Goal: Transaction & Acquisition: Purchase product/service

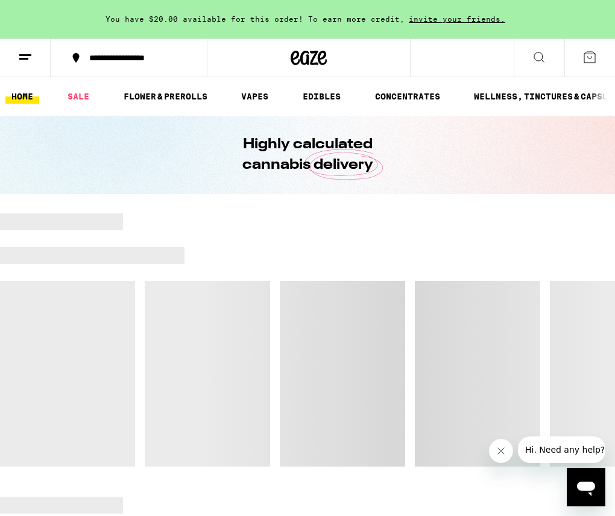
click at [543, 60] on icon at bounding box center [539, 57] width 14 height 14
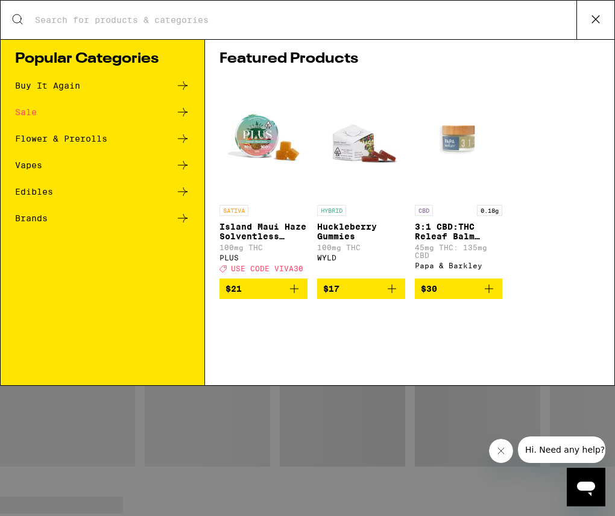
click at [231, 16] on input "Search for Products" at bounding box center [305, 19] width 542 height 11
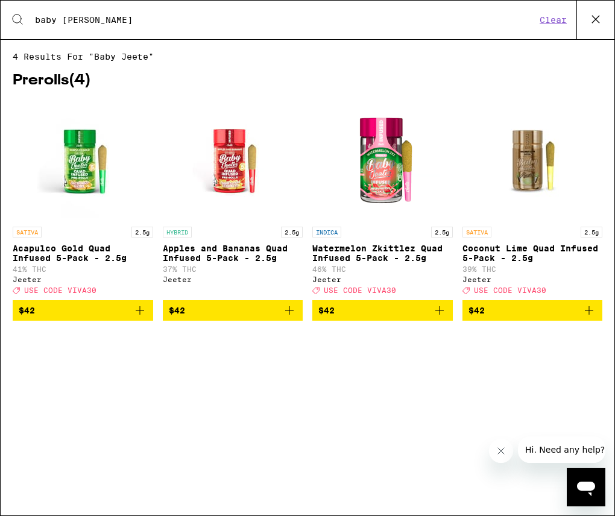
type input "baby [PERSON_NAME]"
click at [57, 80] on h2 "Prerolls ( 4 )" at bounding box center [308, 81] width 590 height 14
click at [289, 314] on icon "Add to bag" at bounding box center [289, 310] width 14 height 14
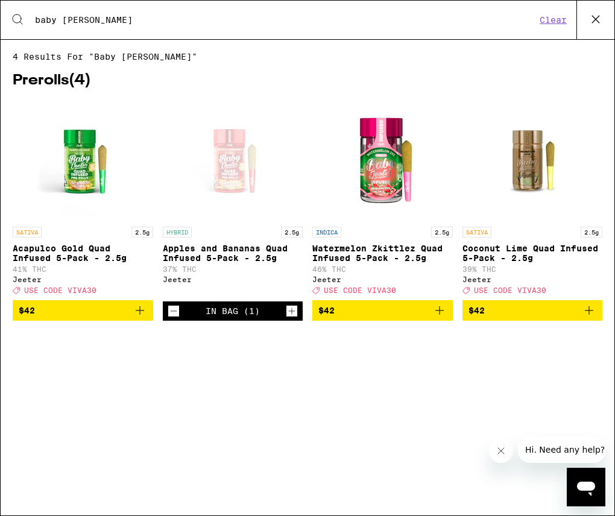
click at [593, 20] on icon at bounding box center [596, 19] width 18 height 18
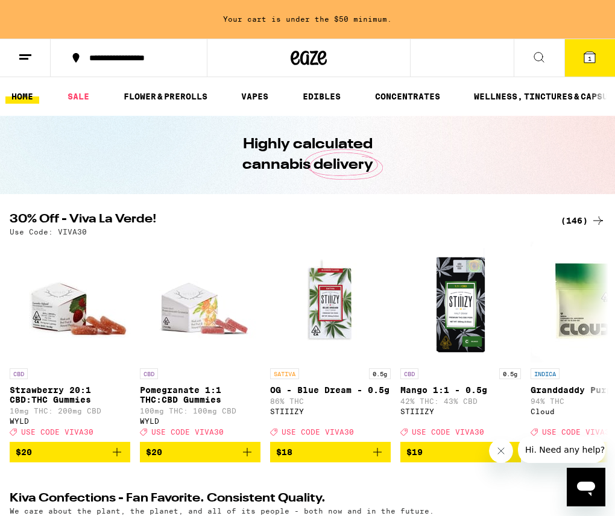
click at [584, 50] on icon at bounding box center [589, 57] width 14 height 14
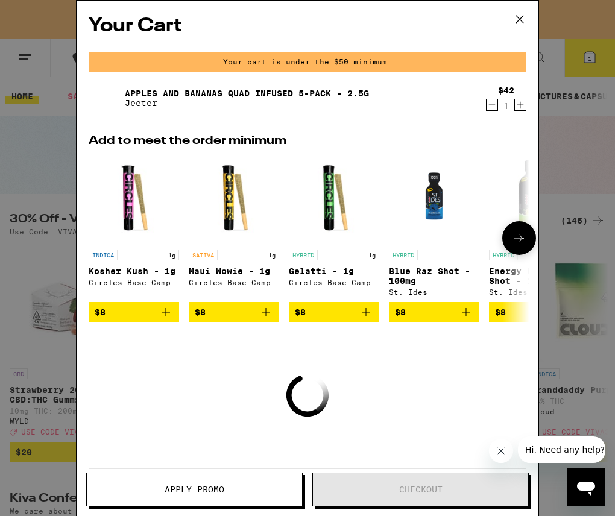
click at [163, 317] on icon "Add to bag" at bounding box center [166, 312] width 14 height 14
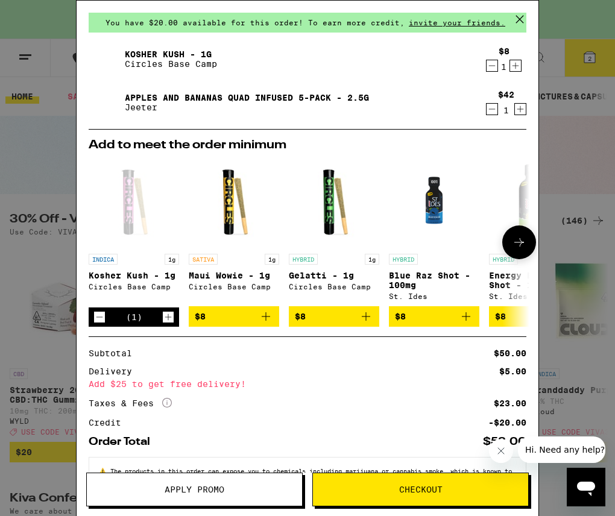
scroll to position [87, 0]
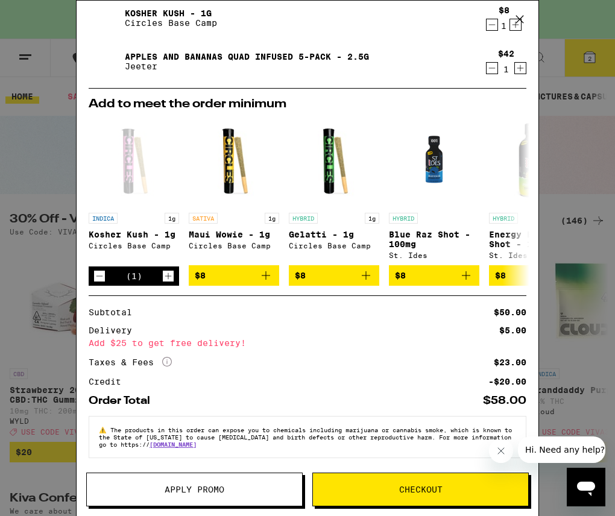
click at [216, 483] on button "Apply Promo" at bounding box center [194, 490] width 216 height 34
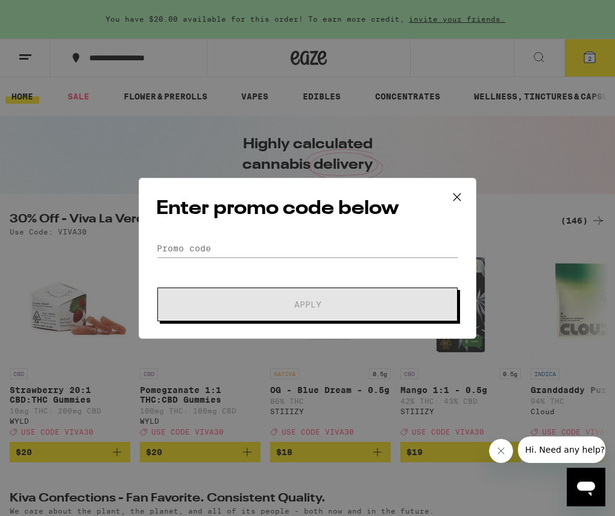
click at [460, 197] on icon at bounding box center [457, 197] width 18 height 18
